Goal: Book appointment/travel/reservation

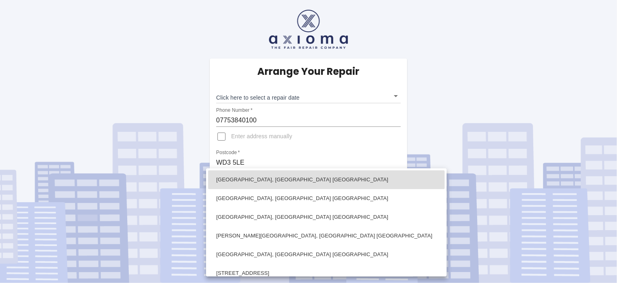
click at [395, 187] on body "Arrange Your Repair Click here to select a repair date ​ Phone Number   * 07753…" at bounding box center [308, 141] width 617 height 283
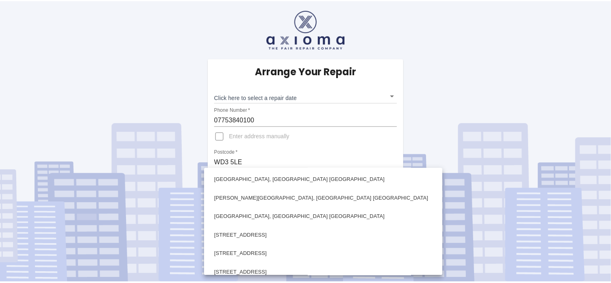
scroll to position [230, 0]
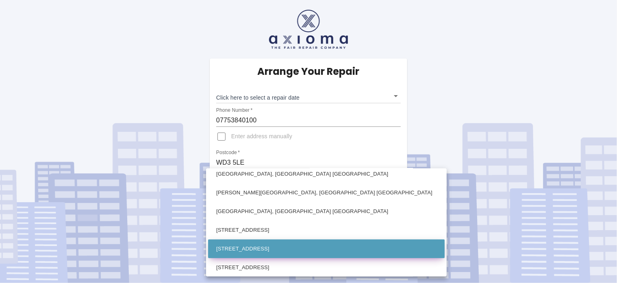
click at [328, 246] on li "2 Kulm Cottages North Road Chorleywood, Rickmansworth Hertfordshire" at bounding box center [326, 248] width 237 height 19
type input "2 Kulm Cottages North Road Chorleywood, Rickmansworth Hertfordshire"
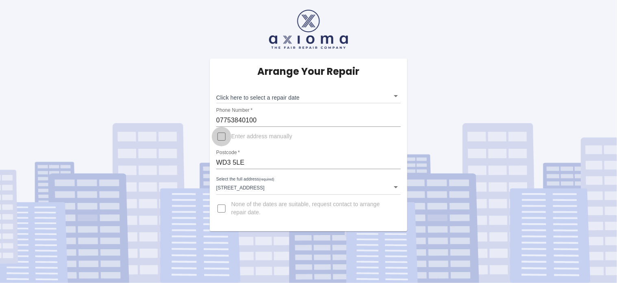
click at [212, 136] on input "Enter address manually" at bounding box center [222, 137] width 20 height 20
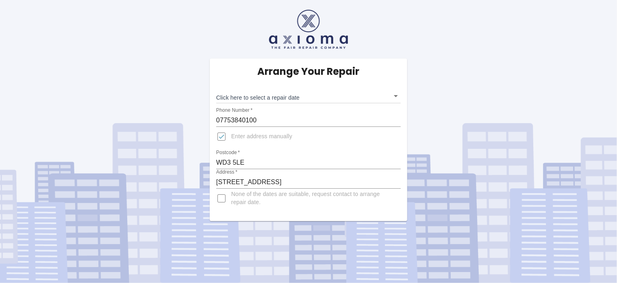
click at [221, 135] on input "Enter address manually" at bounding box center [222, 137] width 20 height 20
checkbox input "false"
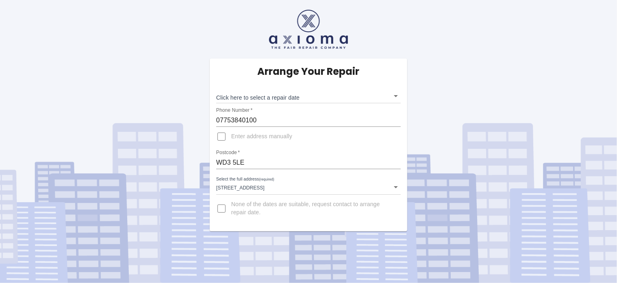
click at [289, 97] on body "Arrange Your Repair Click here to select a repair date ​ Phone Number   * 07753…" at bounding box center [308, 141] width 617 height 283
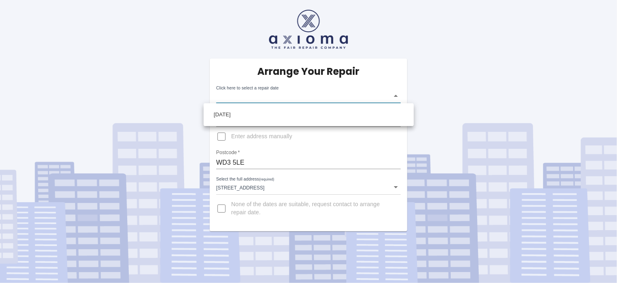
click at [211, 137] on div at bounding box center [308, 141] width 617 height 283
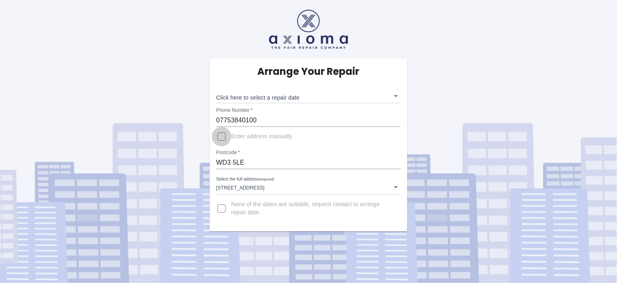
click at [212, 137] on input "Enter address manually" at bounding box center [222, 137] width 20 height 20
checkbox input "true"
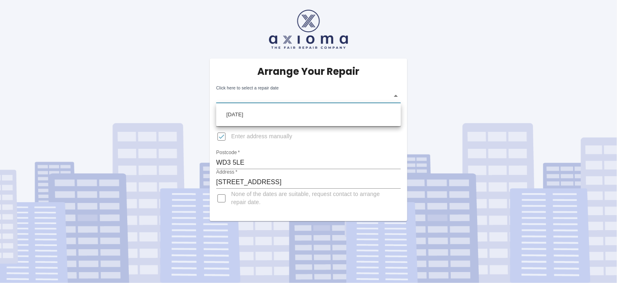
click at [395, 97] on body "Arrange Your Repair Click here to select a repair date ​ Phone Number   * 07753…" at bounding box center [308, 141] width 617 height 283
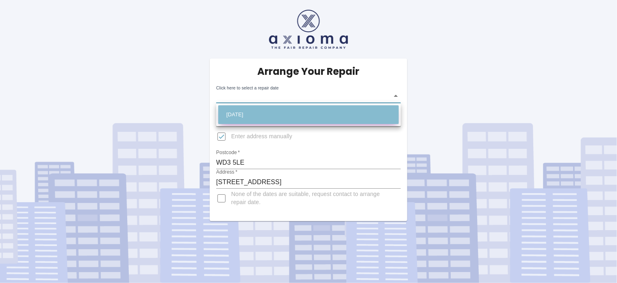
click at [252, 115] on li "Tue Aug 26 2025" at bounding box center [308, 114] width 180 height 19
type input "2025-08-26T00:00:00.000Z"
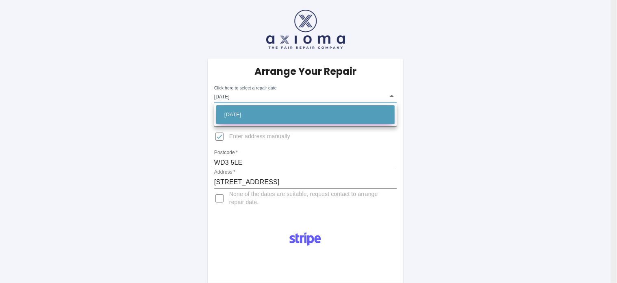
click at [263, 111] on li "Tue Aug 26 2025" at bounding box center [305, 114] width 178 height 19
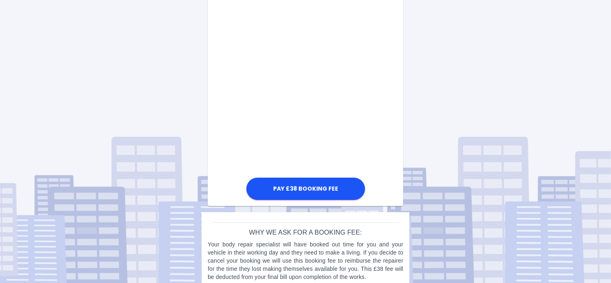
scroll to position [329, 0]
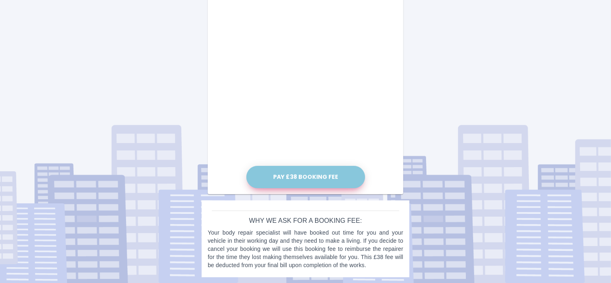
click at [299, 177] on button "Pay £38 Booking Fee" at bounding box center [305, 177] width 119 height 22
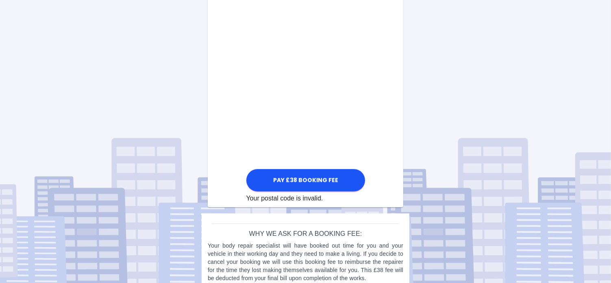
scroll to position [472, 0]
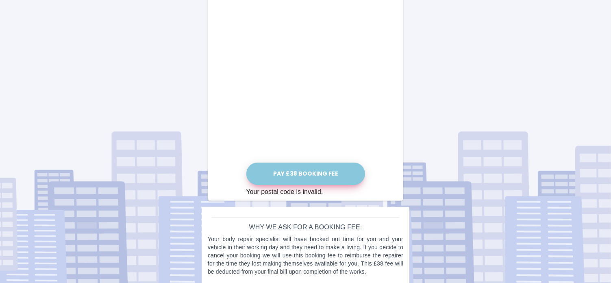
click at [304, 174] on button "Pay £38 Booking Fee" at bounding box center [305, 174] width 119 height 22
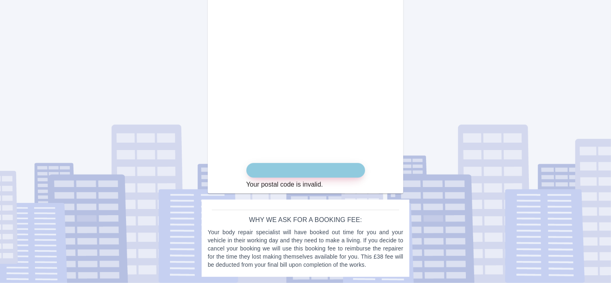
scroll to position [471, 0]
